Goal: Information Seeking & Learning: Learn about a topic

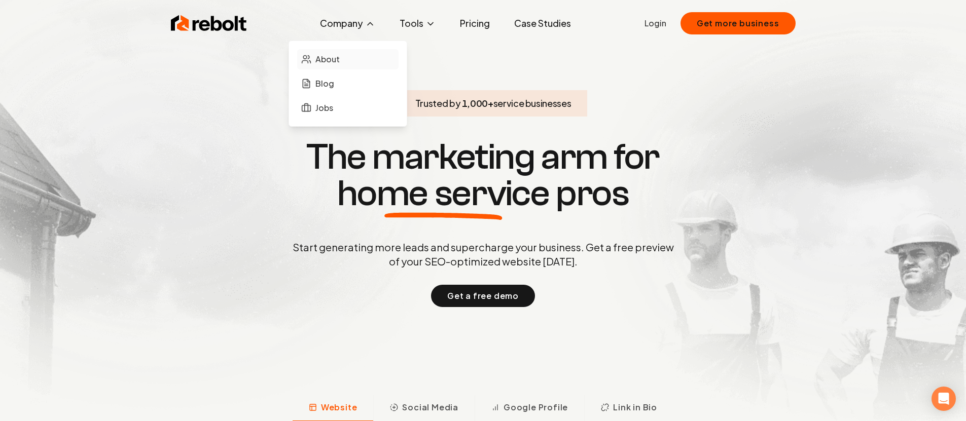
click at [324, 50] on div "About Blog Jobs" at bounding box center [348, 84] width 119 height 86
click at [321, 63] on span "About" at bounding box center [327, 59] width 24 height 12
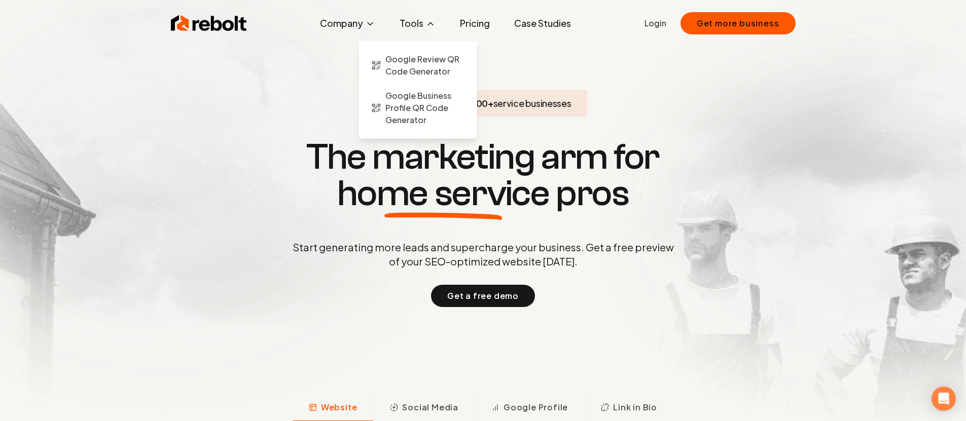
click at [424, 21] on button "Tools" at bounding box center [418, 23] width 52 height 20
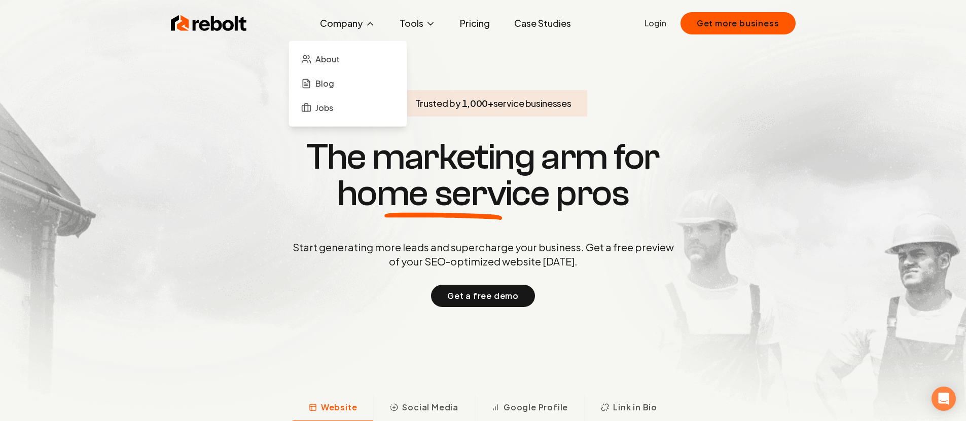
click at [345, 19] on button "Company" at bounding box center [348, 23] width 72 height 20
click at [335, 61] on span "About" at bounding box center [327, 59] width 24 height 12
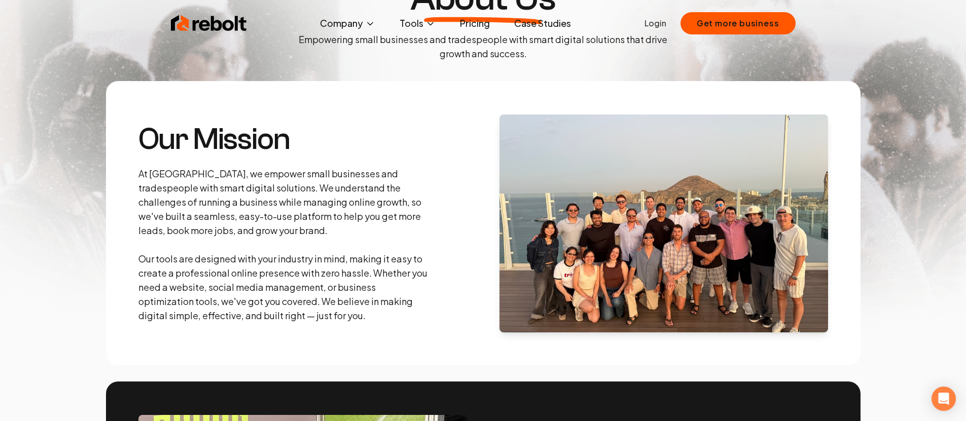
scroll to position [203, 0]
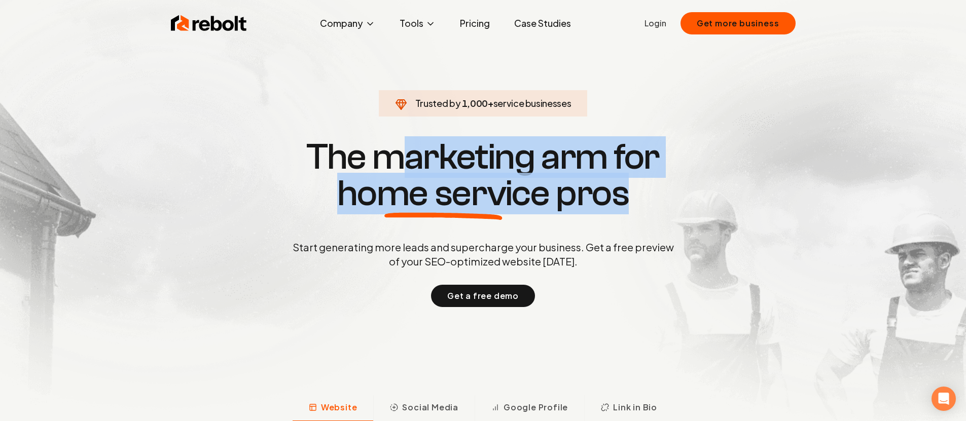
drag, startPoint x: 402, startPoint y: 147, endPoint x: 657, endPoint y: 217, distance: 263.9
click at [657, 217] on div "Trusted by 1,000 + service businesses The marketing arm for home service pros S…" at bounding box center [483, 222] width 503 height 170
